Goal: Transaction & Acquisition: Purchase product/service

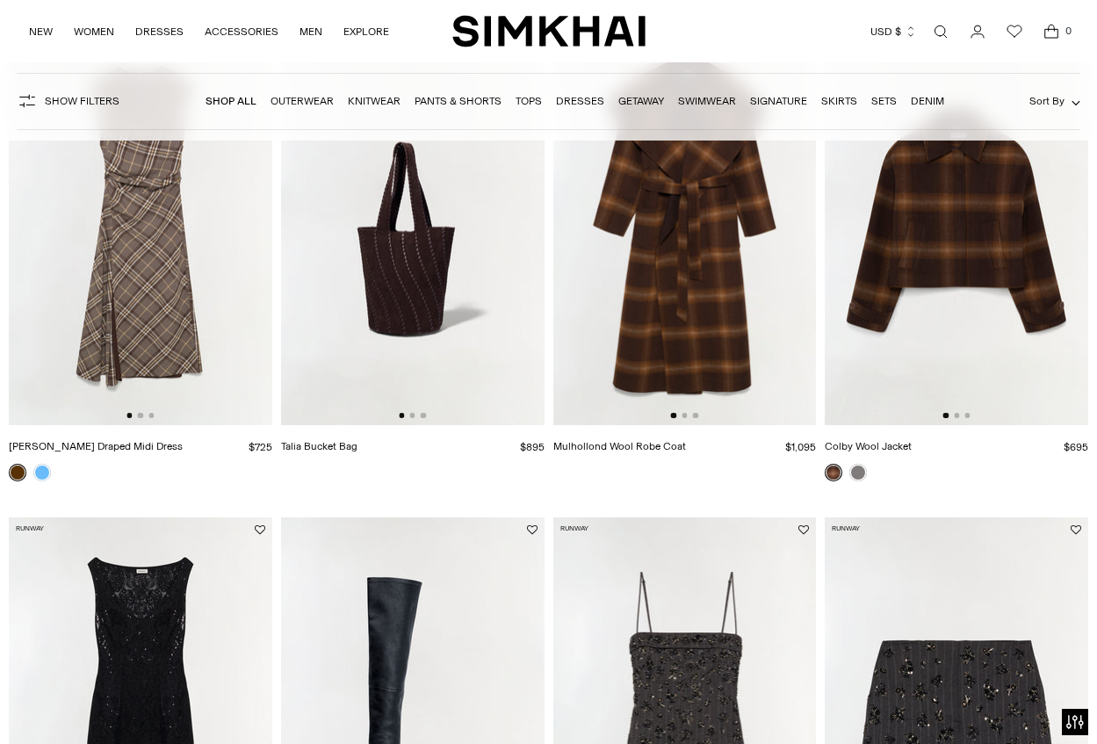
scroll to position [264, 0]
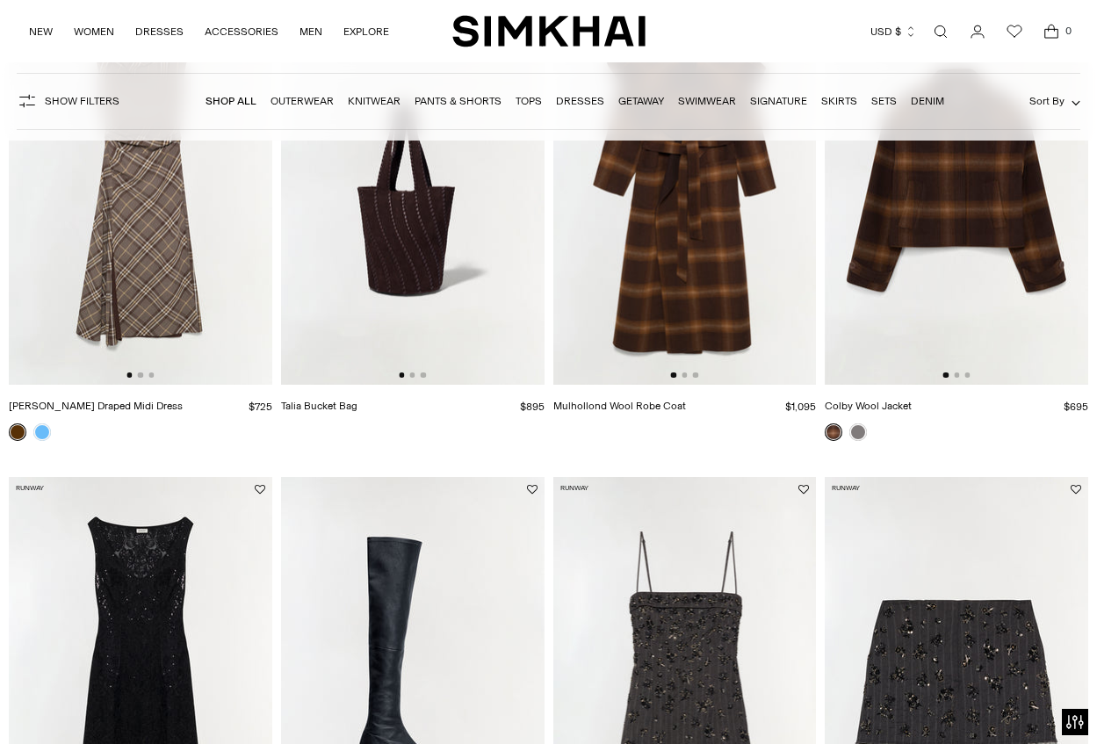
click at [582, 101] on link "Dresses" at bounding box center [580, 101] width 48 height 12
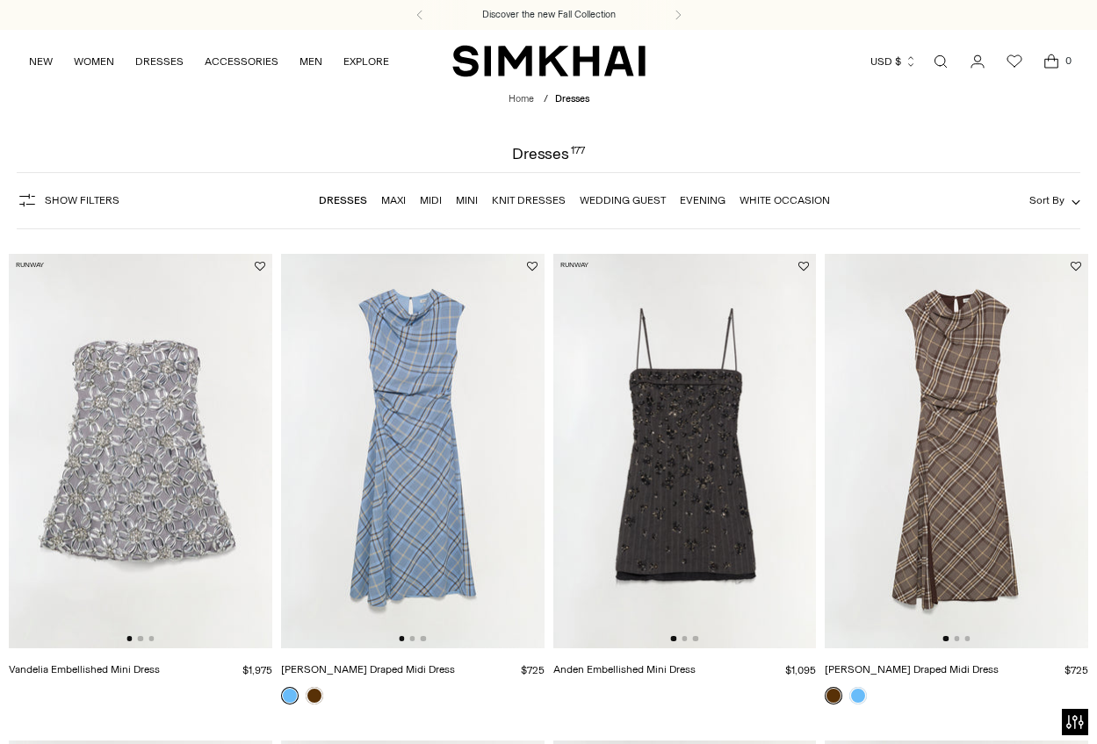
click at [698, 195] on link "Evening" at bounding box center [703, 200] width 46 height 12
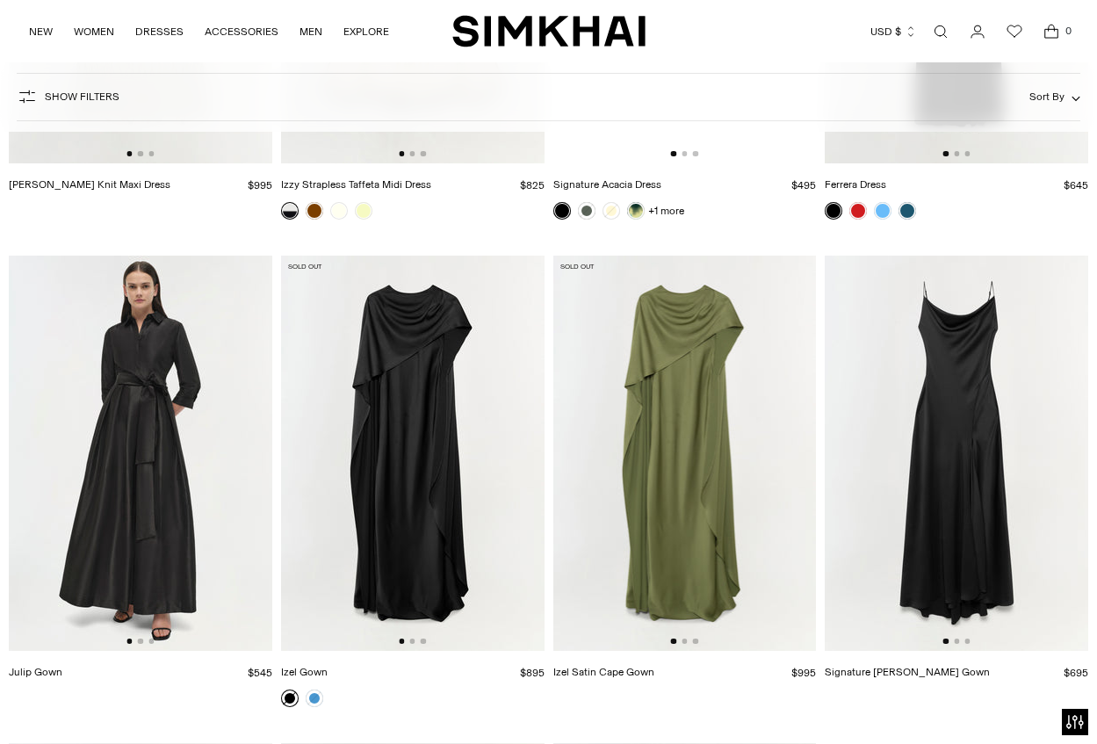
scroll to position [4393, 0]
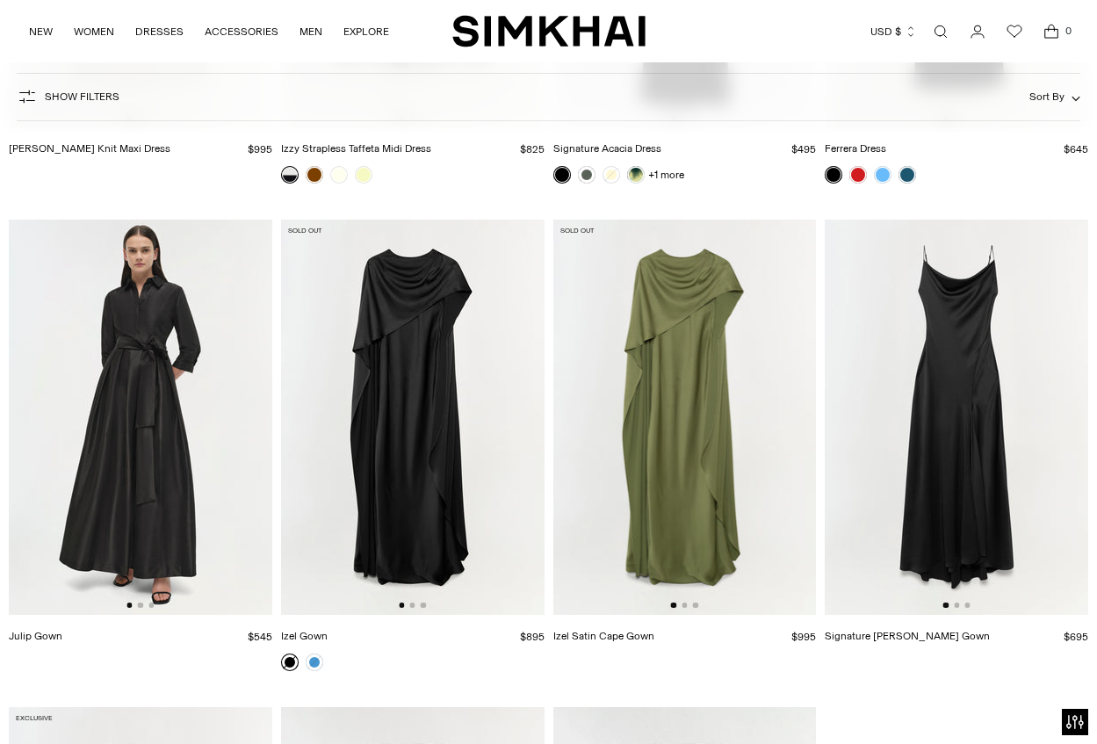
click at [706, 465] on img at bounding box center [686, 417] width 264 height 395
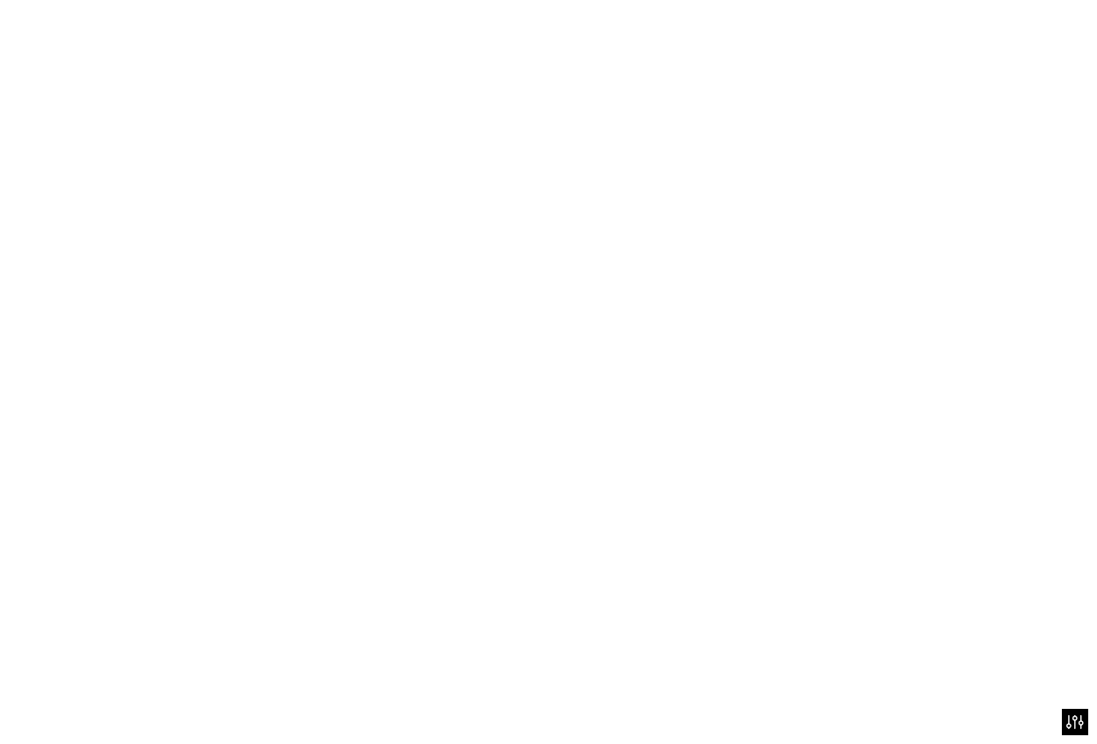
click at [706, 465] on img at bounding box center [686, 417] width 264 height 395
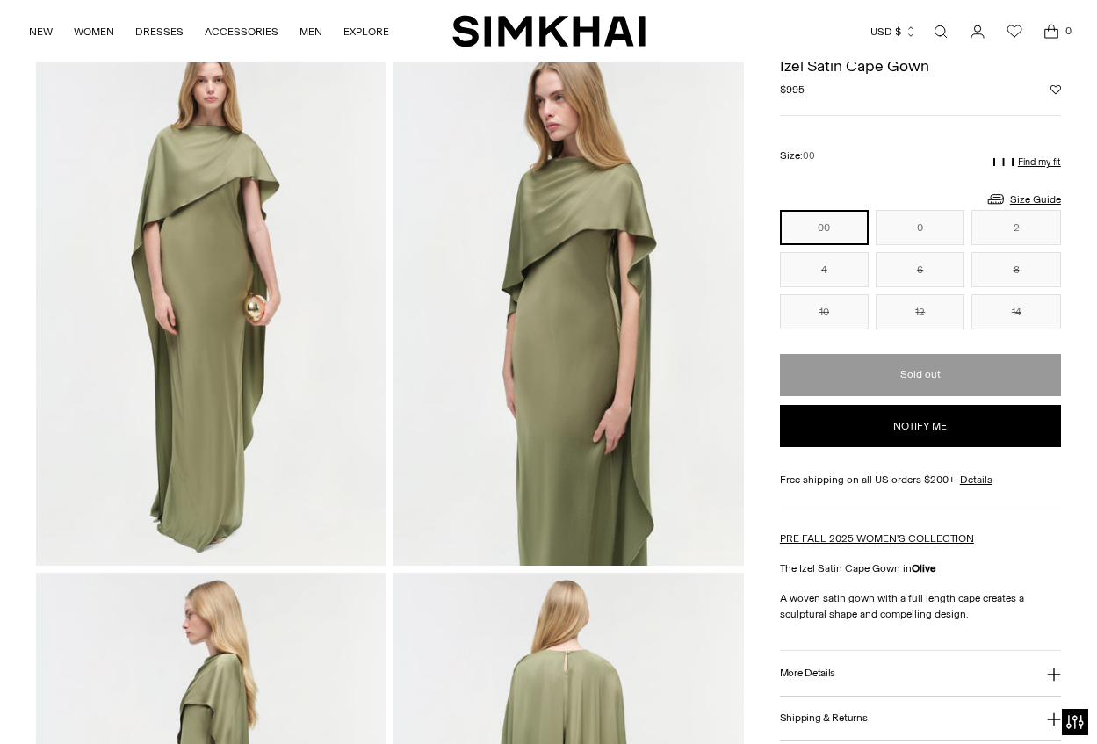
scroll to position [105, 0]
